Goal: Information Seeking & Learning: Learn about a topic

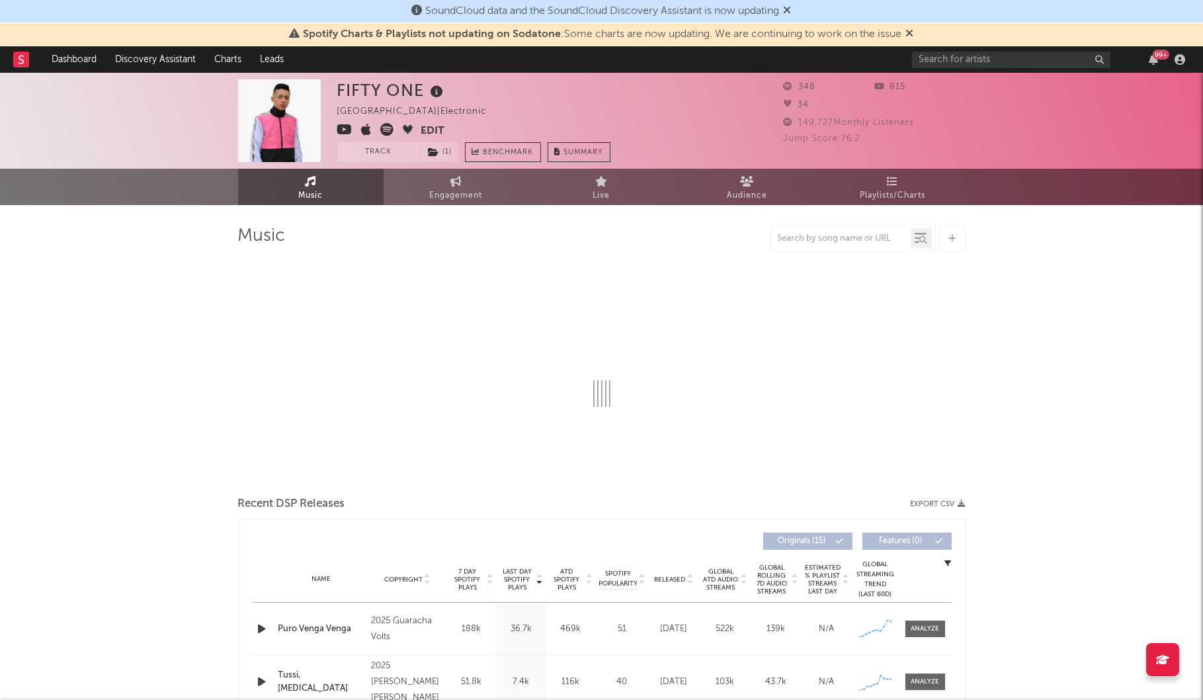
select select "1w"
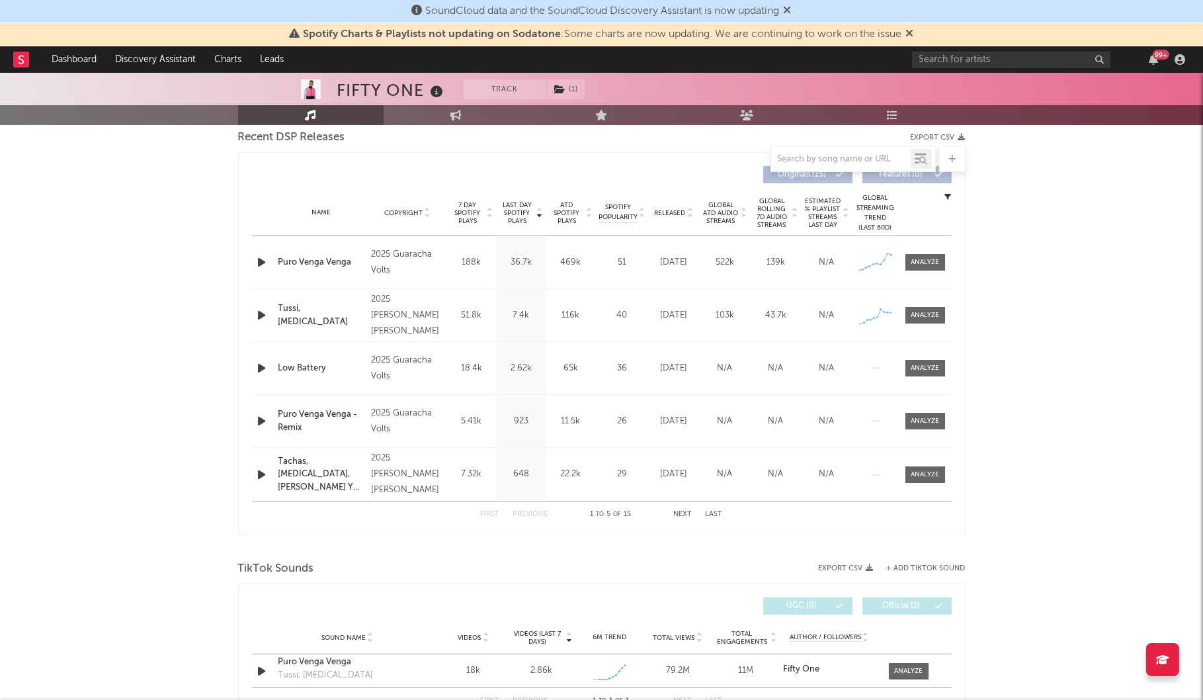
scroll to position [407, 0]
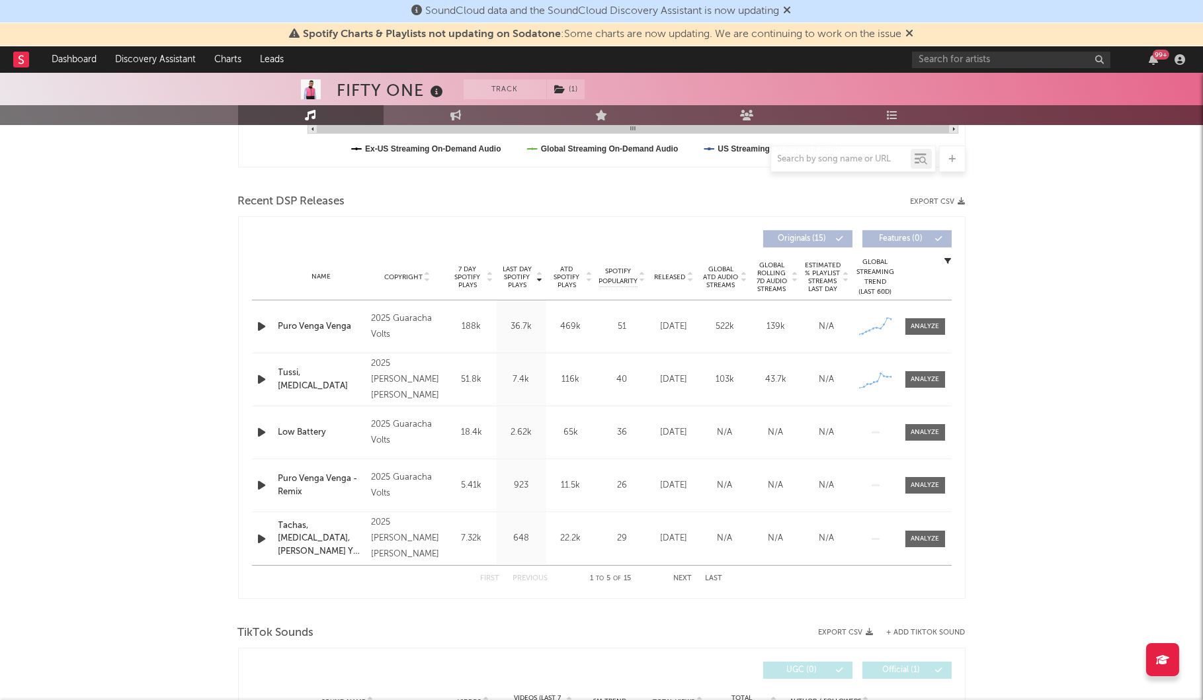
click at [314, 322] on div "Puro Venga Venga" at bounding box center [322, 326] width 87 height 13
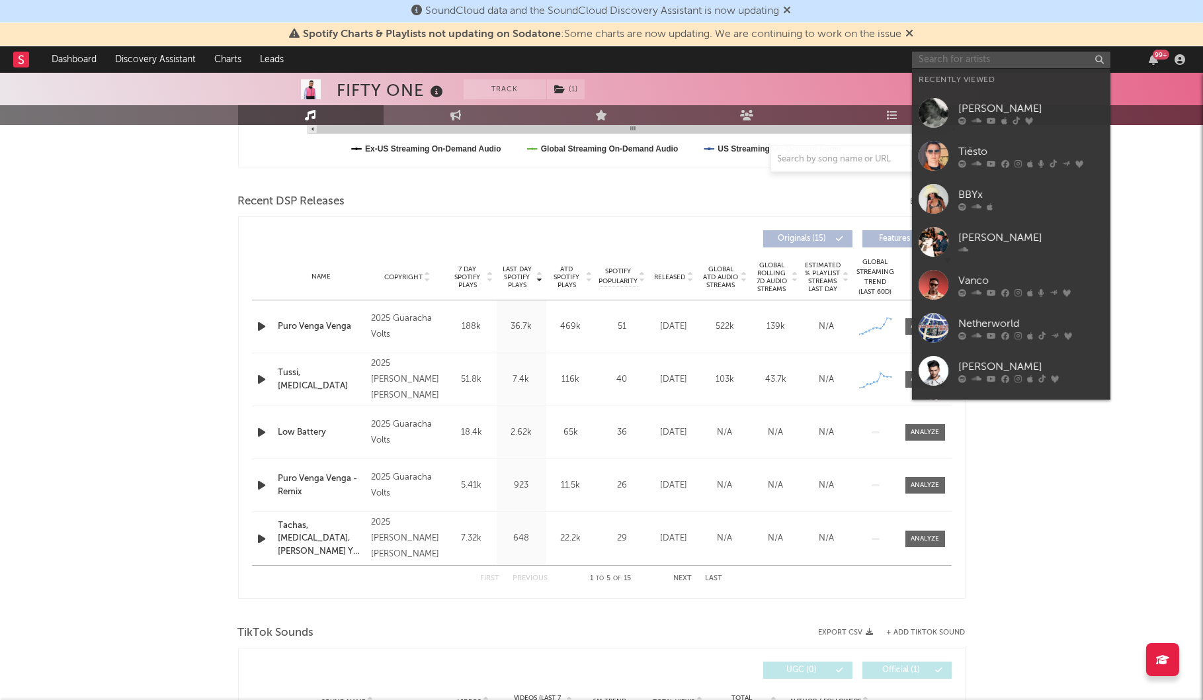
click at [939, 53] on input "text" at bounding box center [1011, 60] width 198 height 17
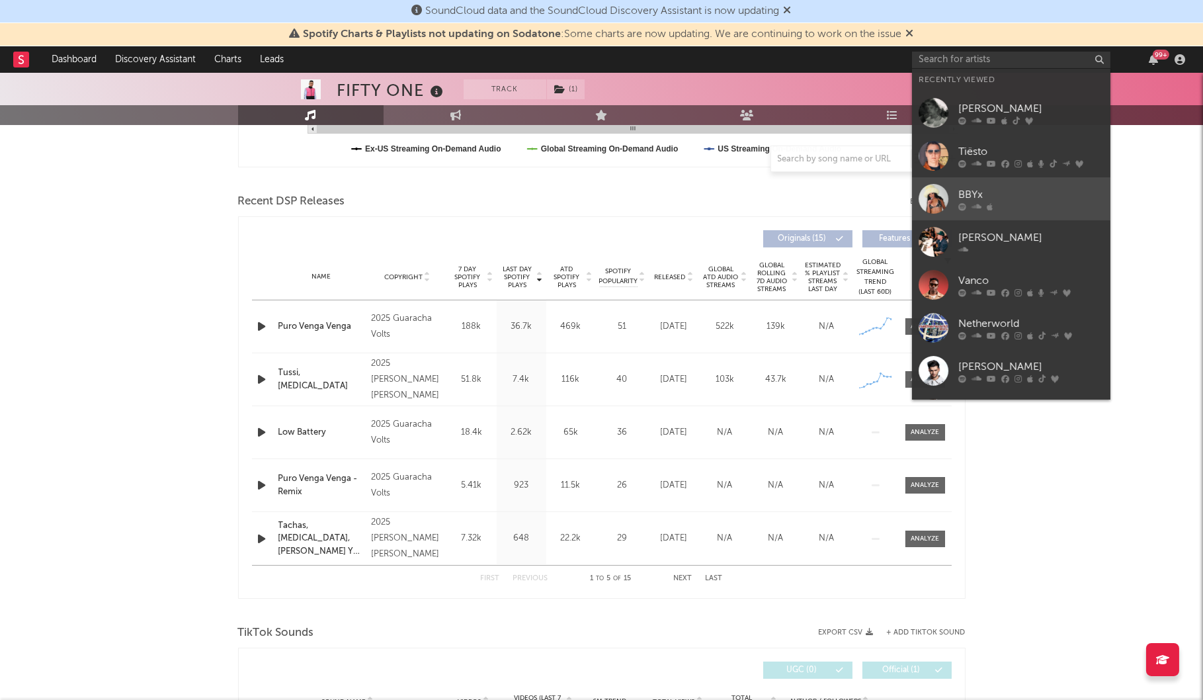
click at [1026, 189] on div "BBYx" at bounding box center [1032, 195] width 146 height 16
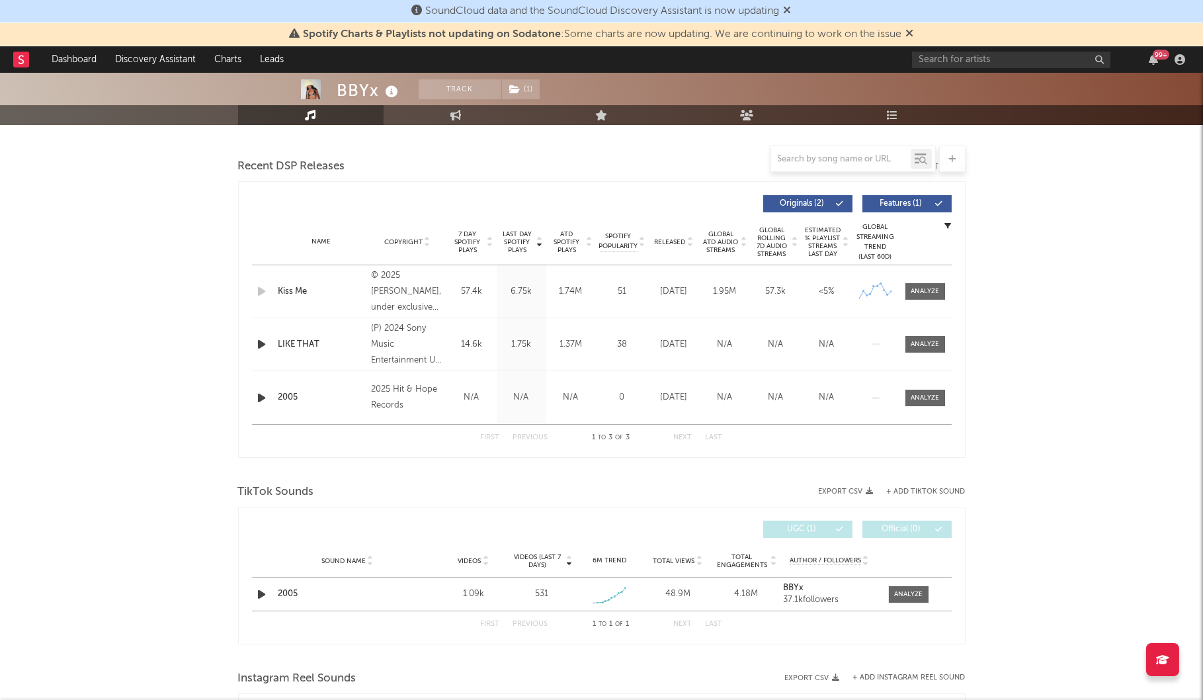
scroll to position [442, 0]
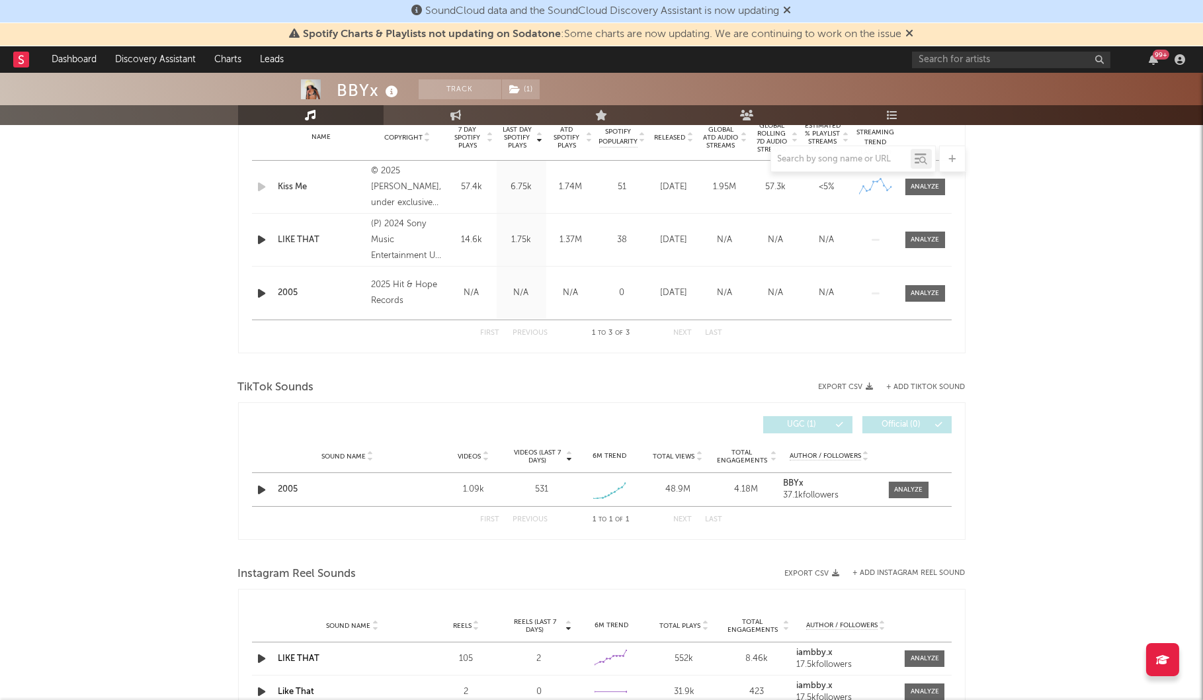
select select "6m"
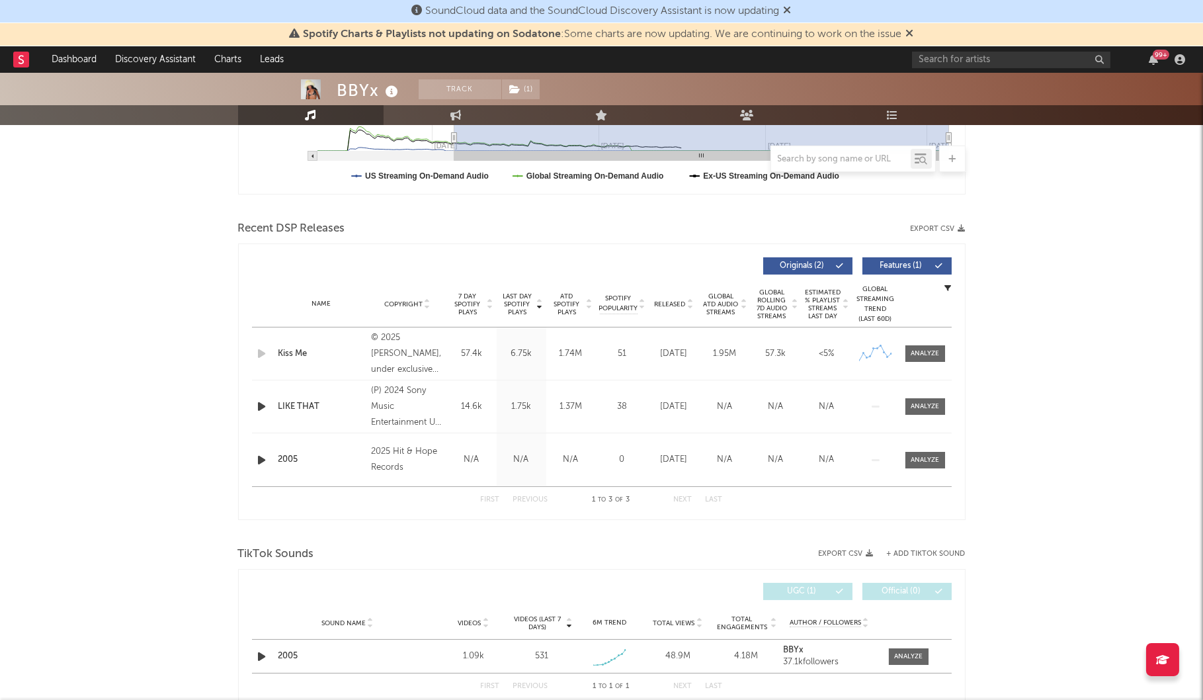
scroll to position [372, 0]
